Goal: Contribute content

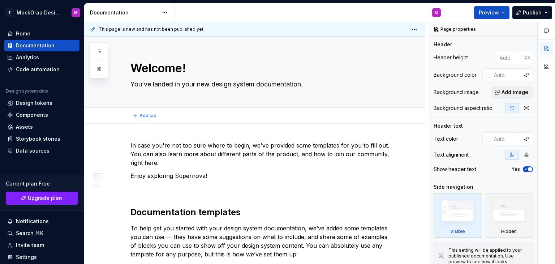
type textarea "*"
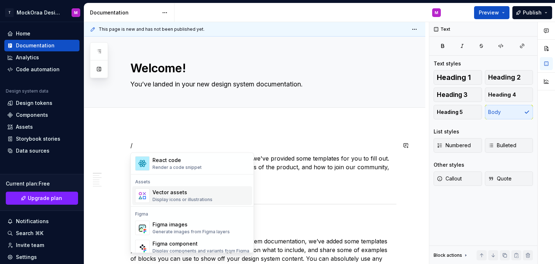
scroll to position [687, 0]
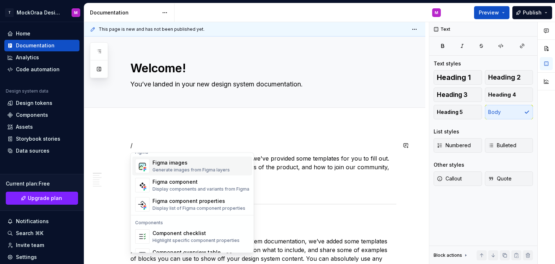
click at [172, 165] on div "Figma images" at bounding box center [191, 162] width 77 height 7
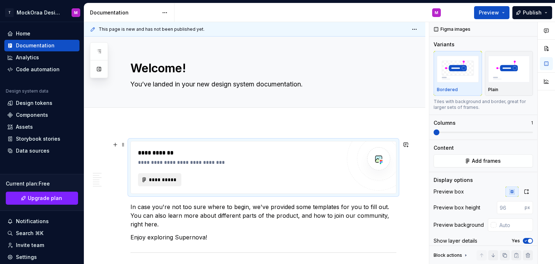
click at [163, 181] on span "**********" at bounding box center [163, 179] width 28 height 7
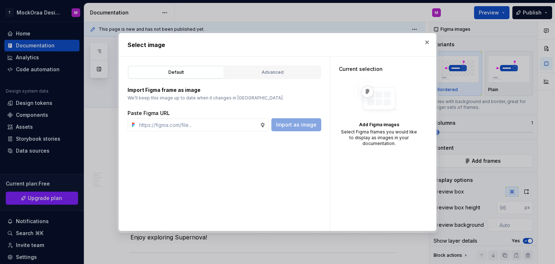
drag, startPoint x: 310, startPoint y: 41, endPoint x: 246, endPoint y: 43, distance: 63.3
click at [246, 43] on h2 "Select image" at bounding box center [278, 45] width 300 height 9
click at [261, 74] on div "Advanced" at bounding box center [272, 72] width 91 height 7
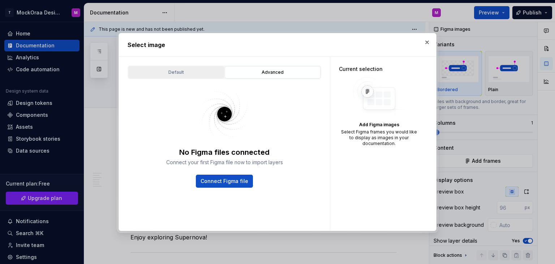
click at [192, 68] on button "Default" at bounding box center [176, 72] width 96 height 12
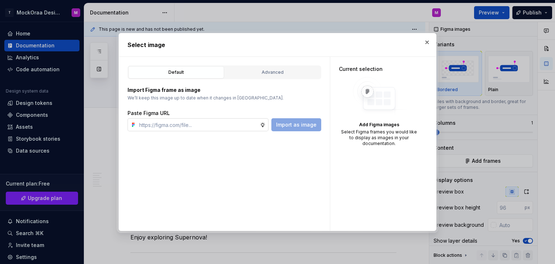
click at [192, 124] on input "text" at bounding box center [198, 124] width 124 height 13
click at [298, 169] on div "Default Advanced Import Figma frame as image We’ll keep this image up to date w…" at bounding box center [224, 144] width 211 height 174
click at [427, 42] on button "button" at bounding box center [427, 42] width 10 height 10
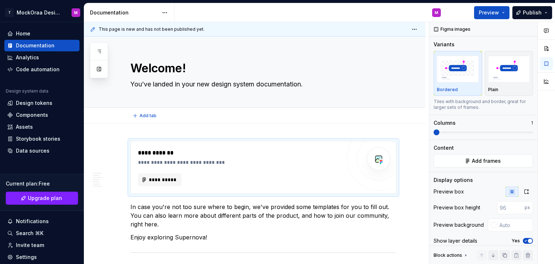
click at [331, 121] on div "Add tab" at bounding box center [254, 116] width 341 height 16
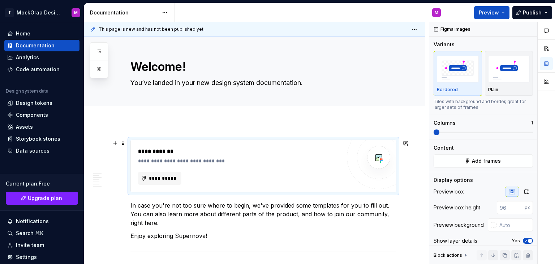
scroll to position [0, 0]
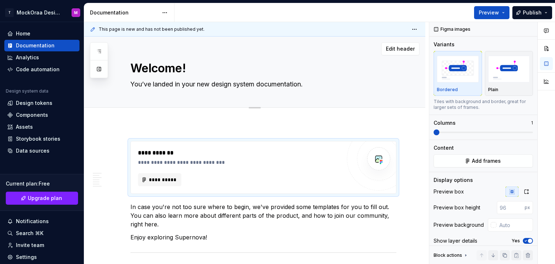
type textarea "*"
